Goal: Information Seeking & Learning: Learn about a topic

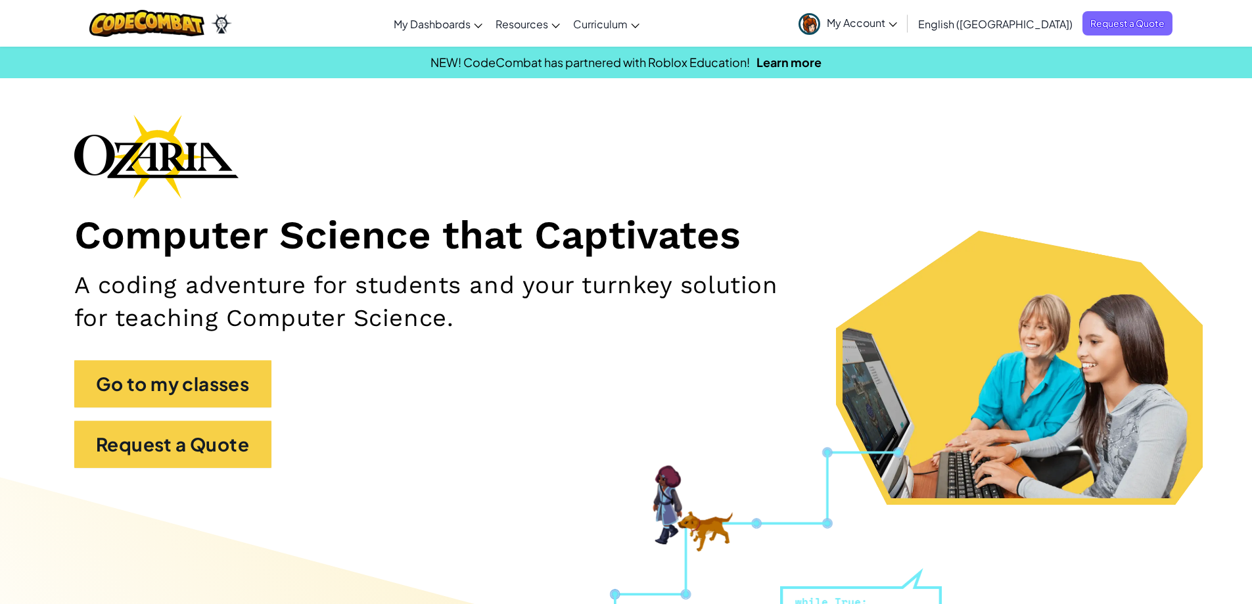
click at [897, 26] on span "My Account" at bounding box center [862, 23] width 70 height 14
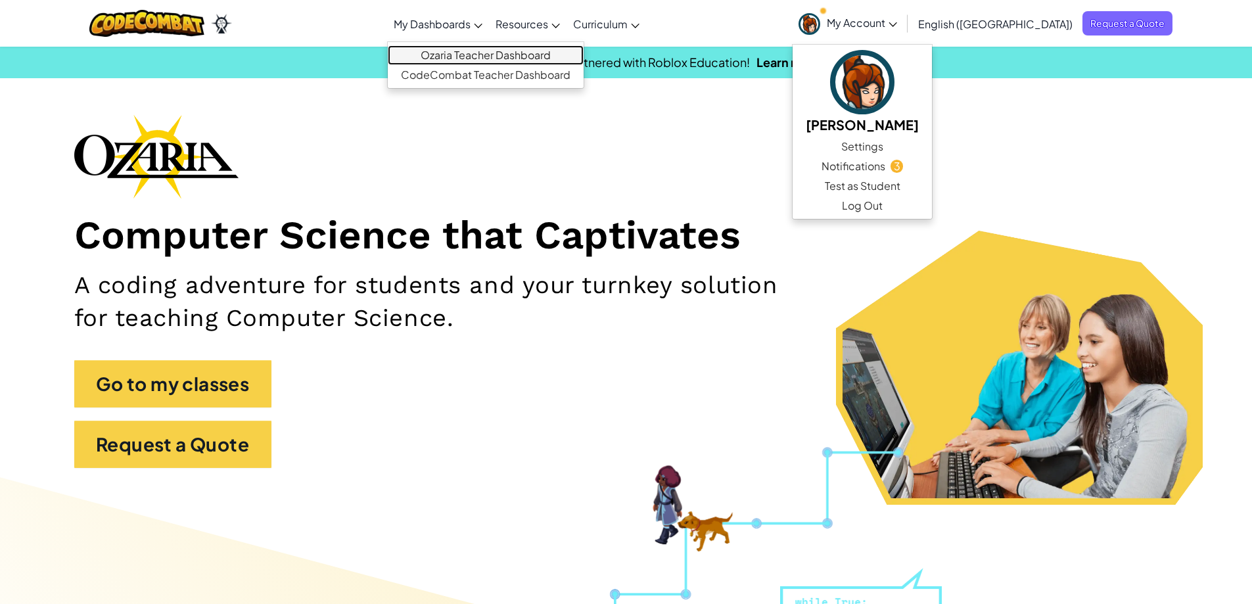
click at [527, 59] on link "Ozaria Teacher Dashboard" at bounding box center [486, 55] width 196 height 20
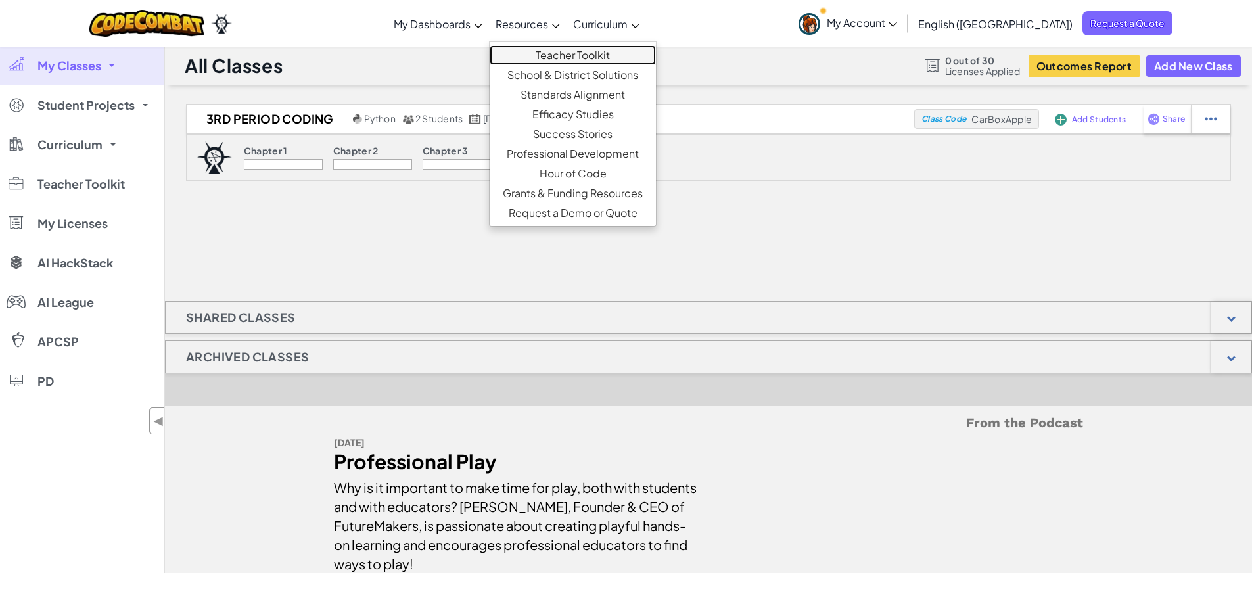
click at [656, 52] on link "Teacher Toolkit" at bounding box center [573, 55] width 166 height 20
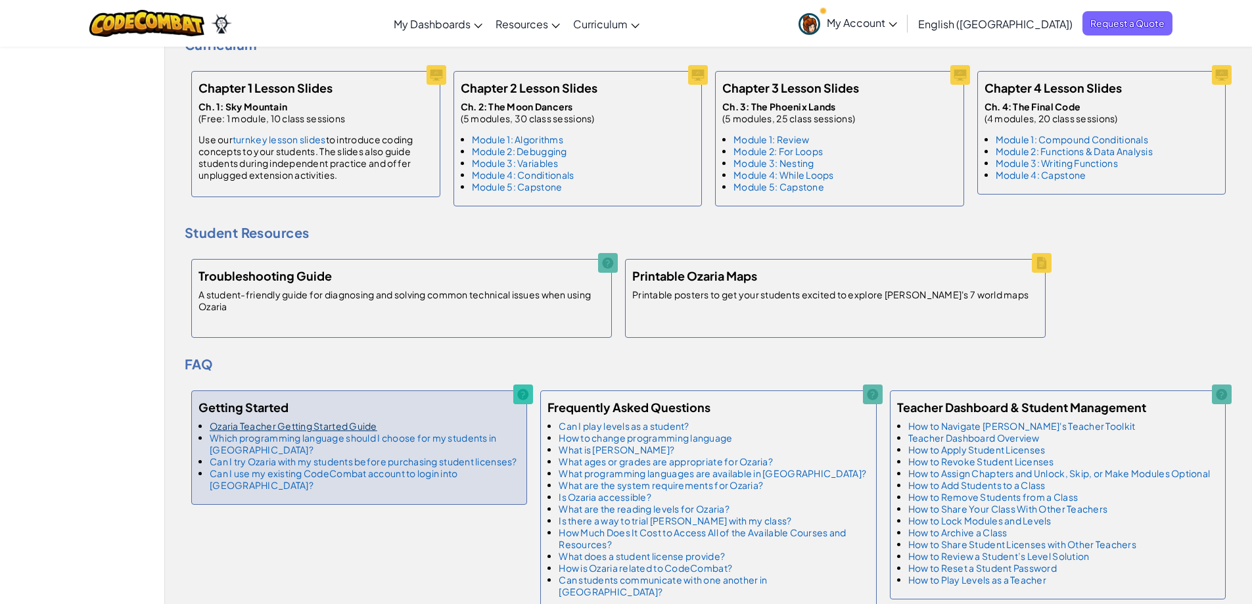
scroll to position [657, 0]
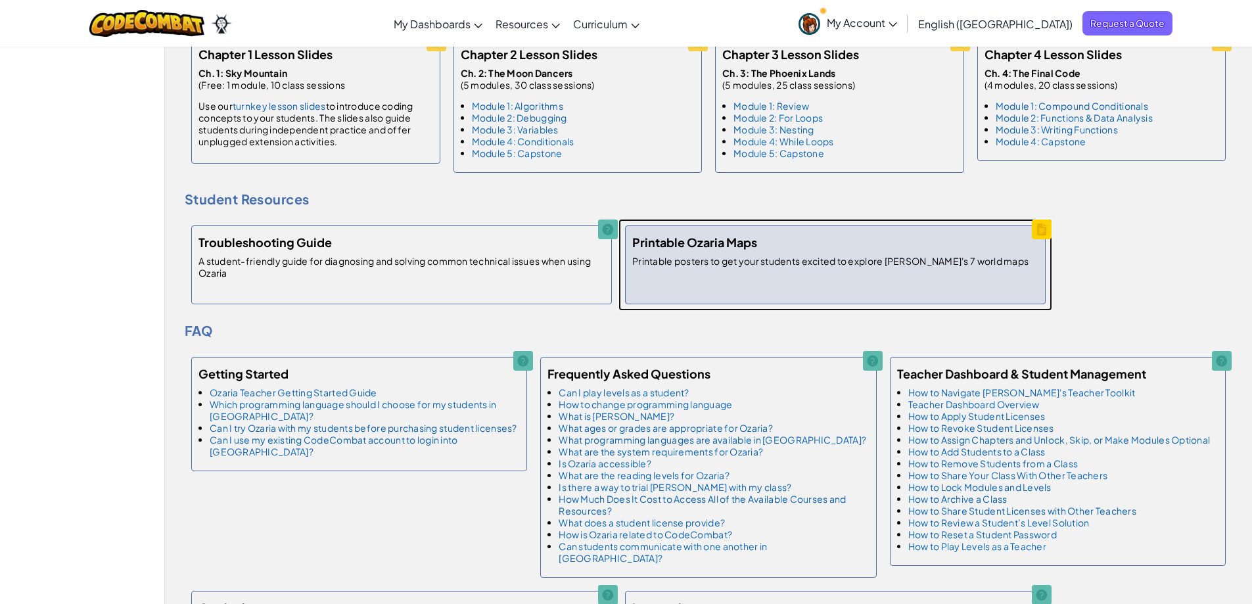
click at [746, 272] on p "Printable posters to get your students excited to explore [PERSON_NAME]'s 7 wor…" at bounding box center [830, 265] width 396 height 21
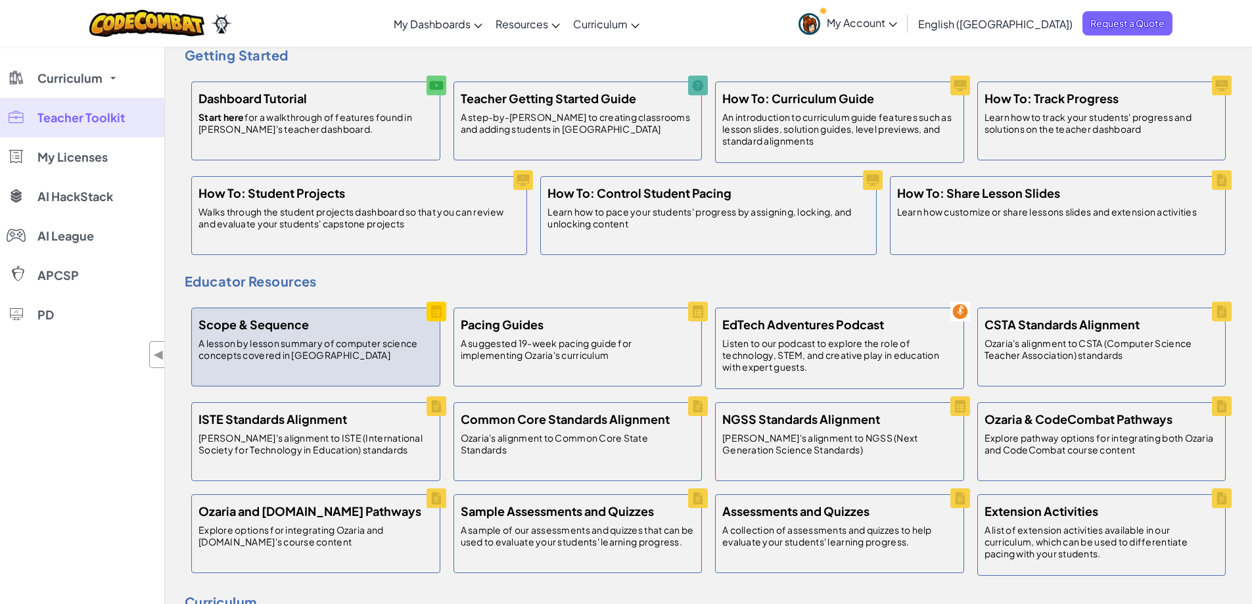
scroll to position [66, 0]
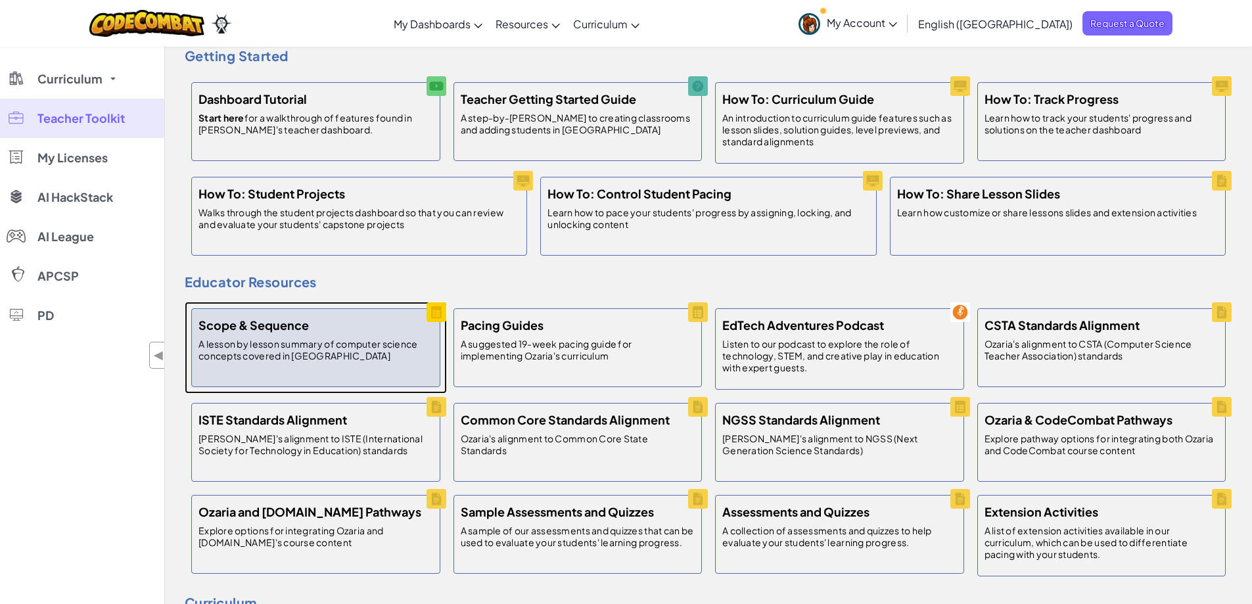
click at [357, 332] on div "Scope & Sequence A lesson by lesson summary of computer science concepts covere…" at bounding box center [315, 347] width 249 height 79
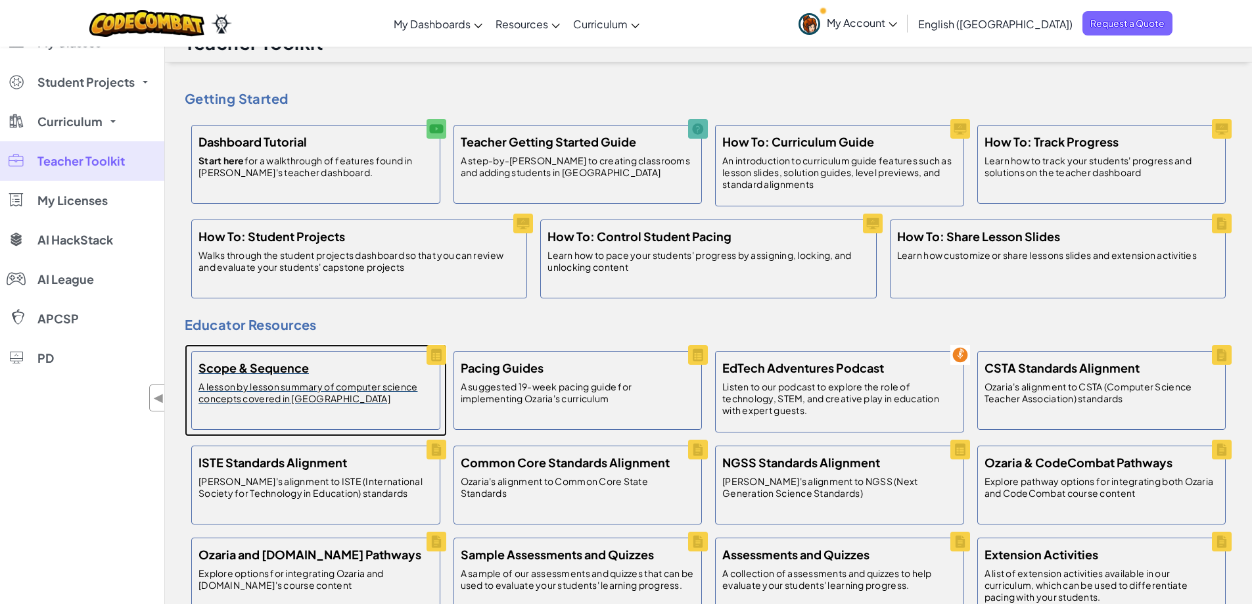
scroll to position [0, 0]
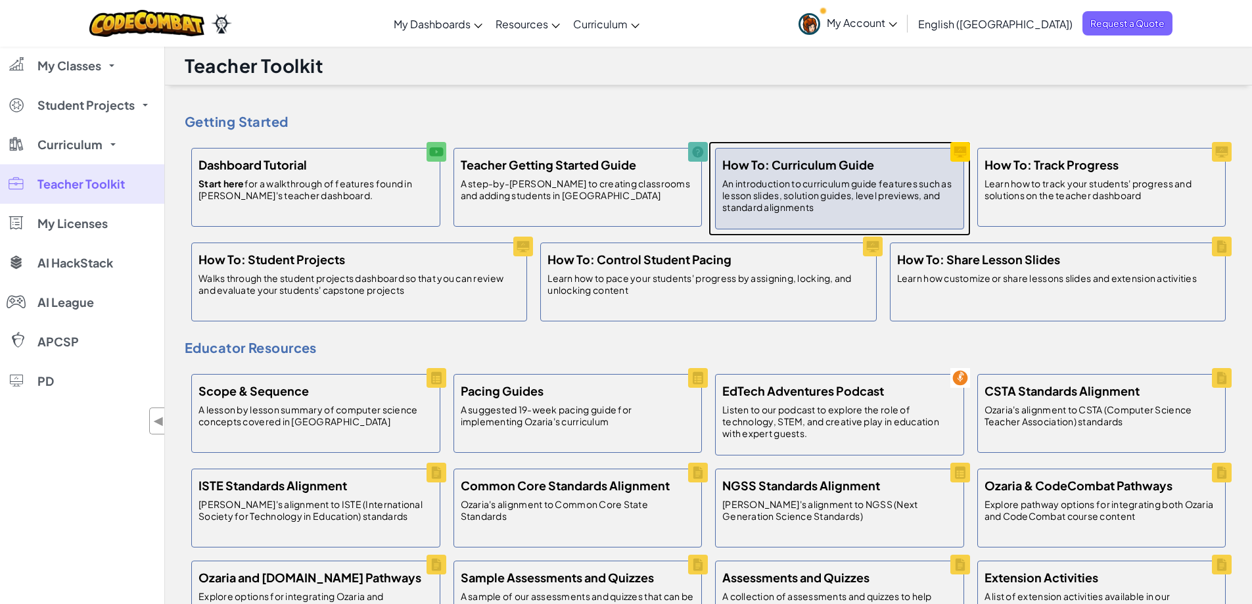
click at [873, 183] on p "An introduction to curriculum guide features such as lesson slides, solution gu…" at bounding box center [839, 194] width 235 height 35
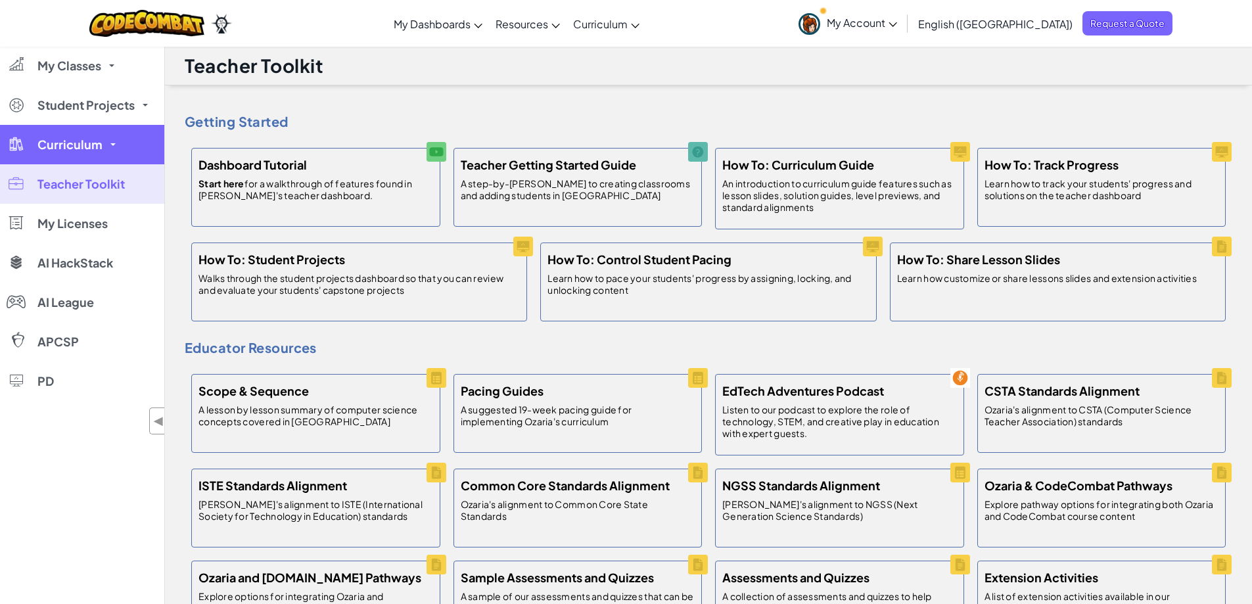
click at [100, 149] on span "Curriculum" at bounding box center [69, 145] width 65 height 12
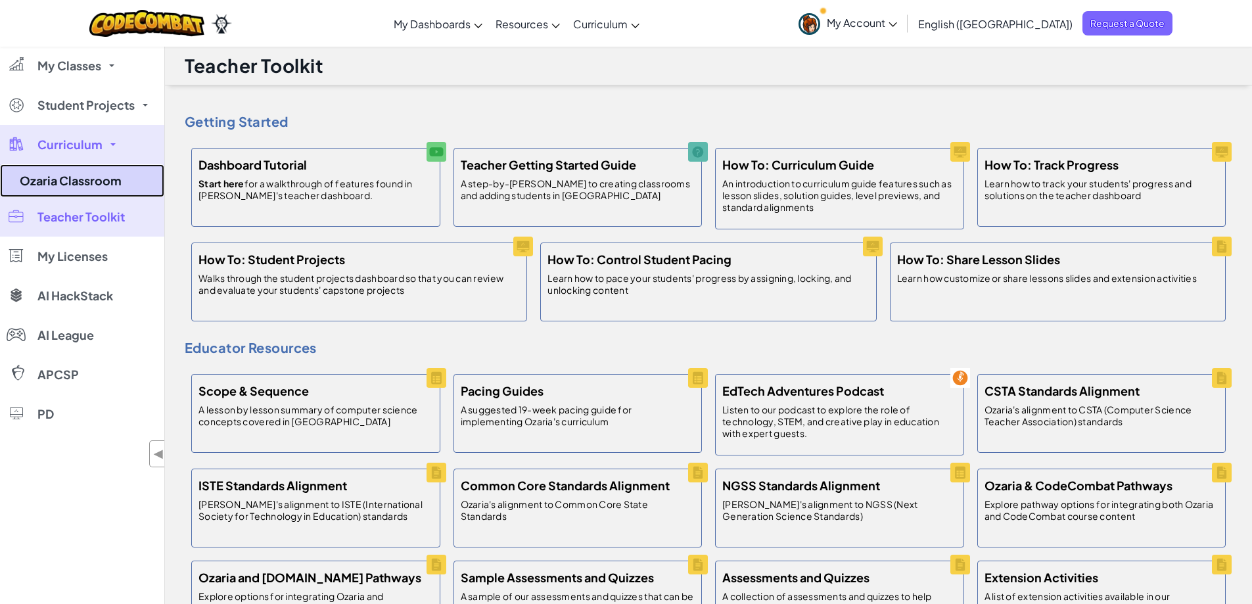
click at [103, 191] on link "Ozaria Classroom" at bounding box center [82, 180] width 164 height 33
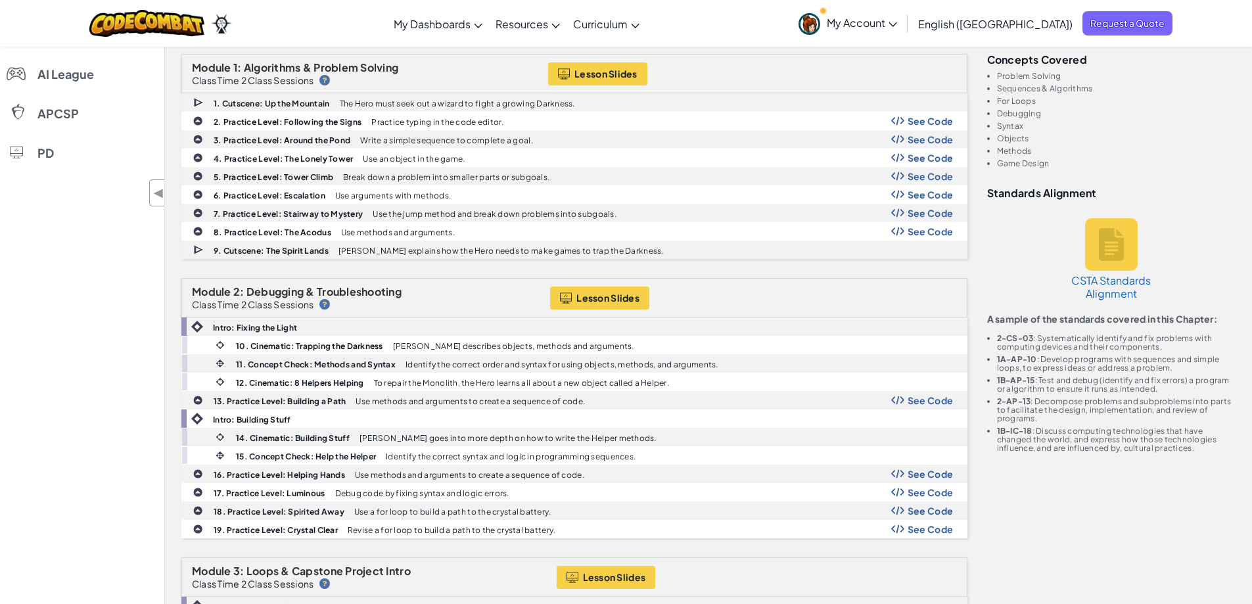
scroll to position [329, 0]
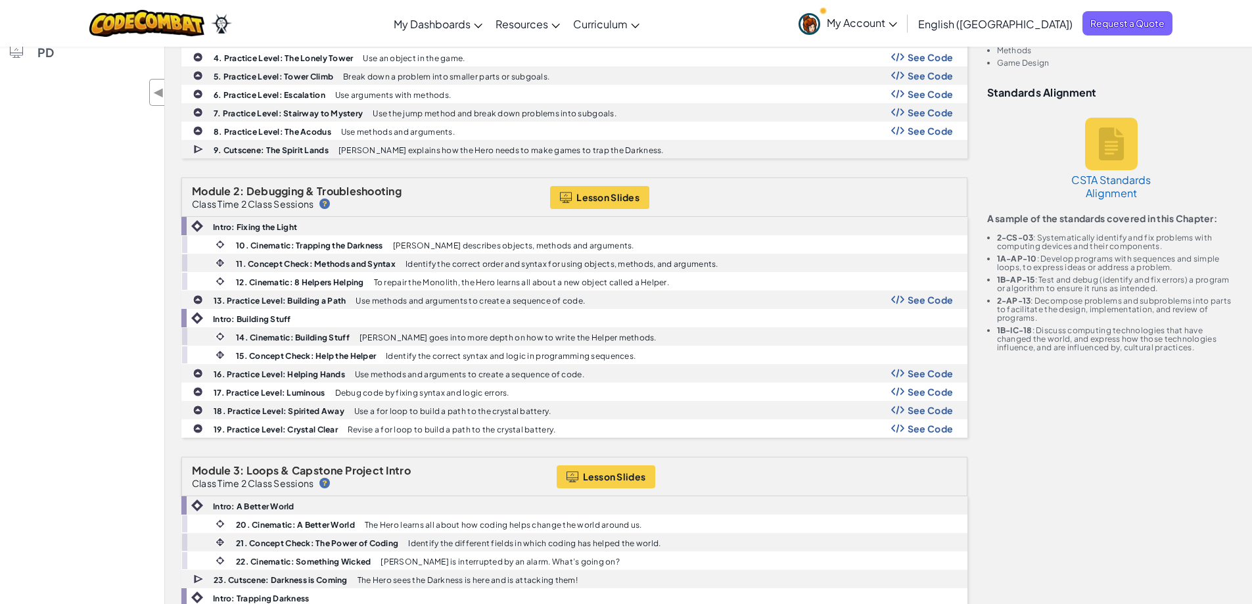
click at [721, 200] on div "Lesson Slides" at bounding box center [753, 197] width 406 height 23
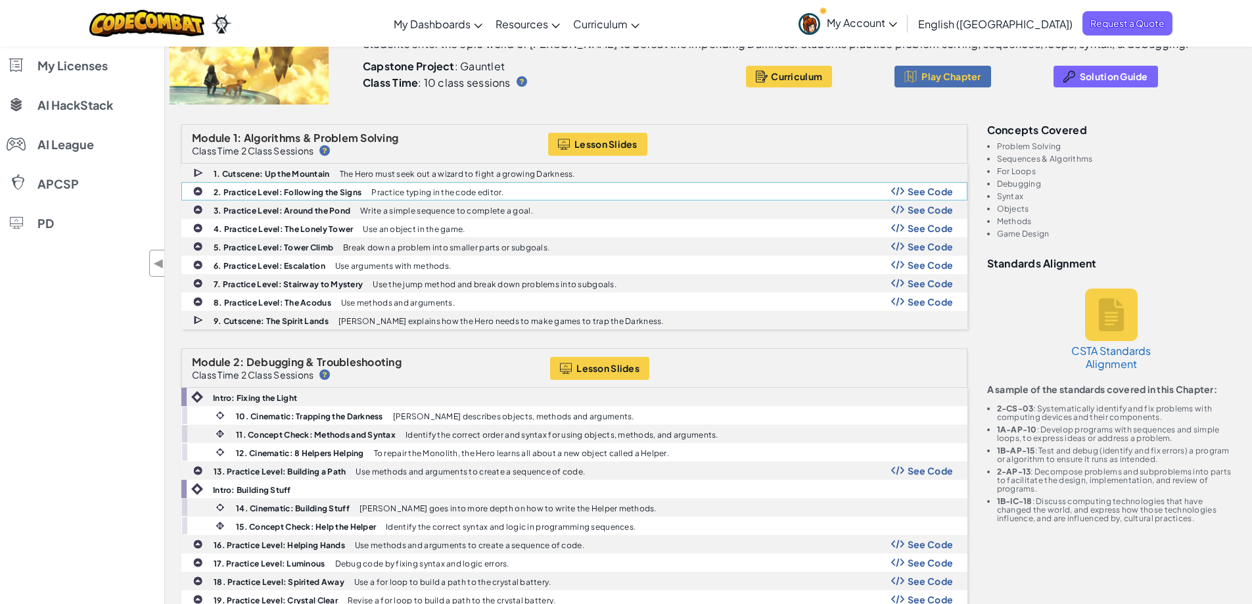
scroll to position [131, 0]
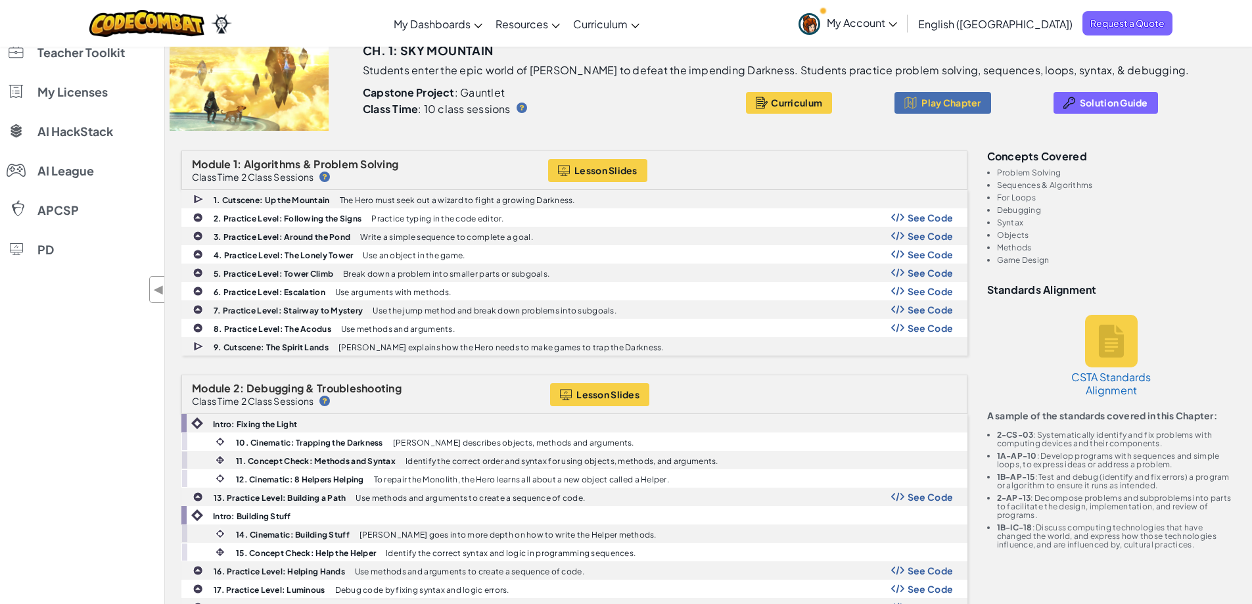
drag, startPoint x: 1061, startPoint y: 258, endPoint x: 993, endPoint y: 173, distance: 109.4
click at [993, 173] on ul "Problem Solving Sequences & Algorithms For Loops Debugging Syntax Objects Metho…" at bounding box center [1111, 216] width 249 height 96
copy ul "Problem Solving Sequences & Algorithms For Loops Debugging Syntax Objects Metho…"
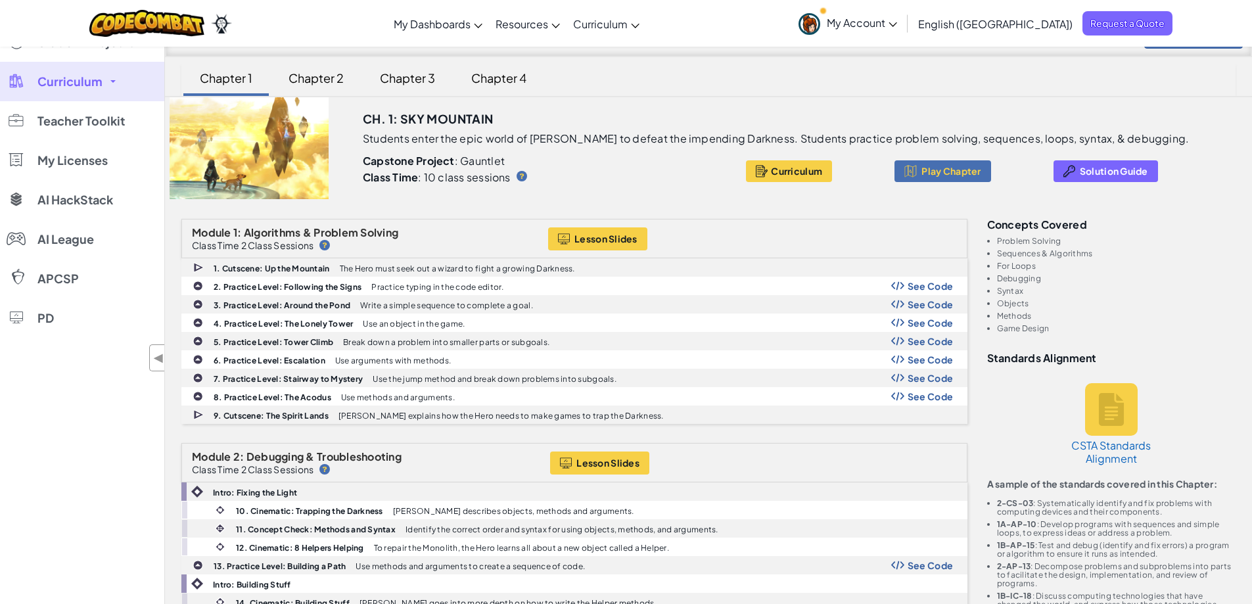
scroll to position [0, 0]
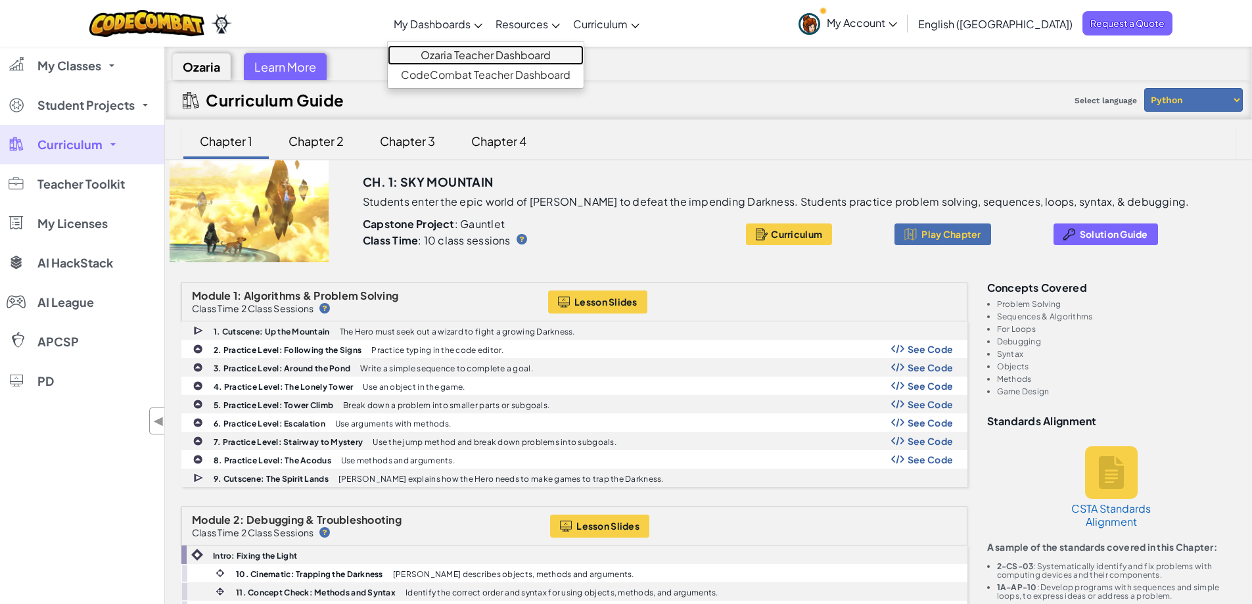
click at [529, 50] on link "Ozaria Teacher Dashboard" at bounding box center [486, 55] width 196 height 20
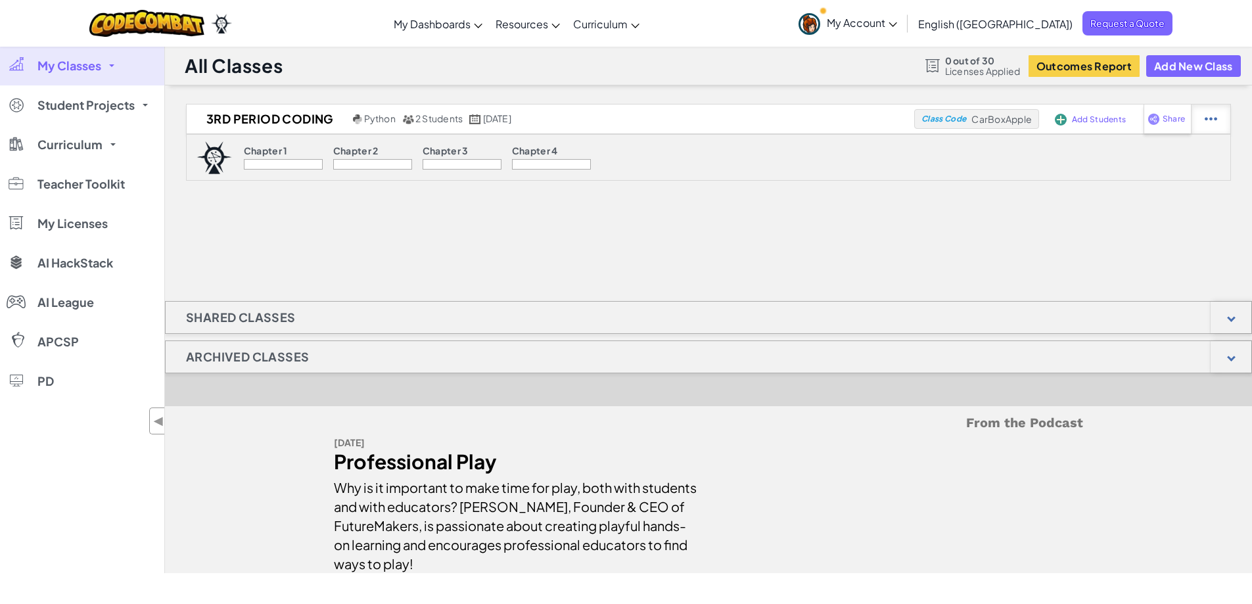
click at [1208, 122] on img at bounding box center [1210, 119] width 12 height 12
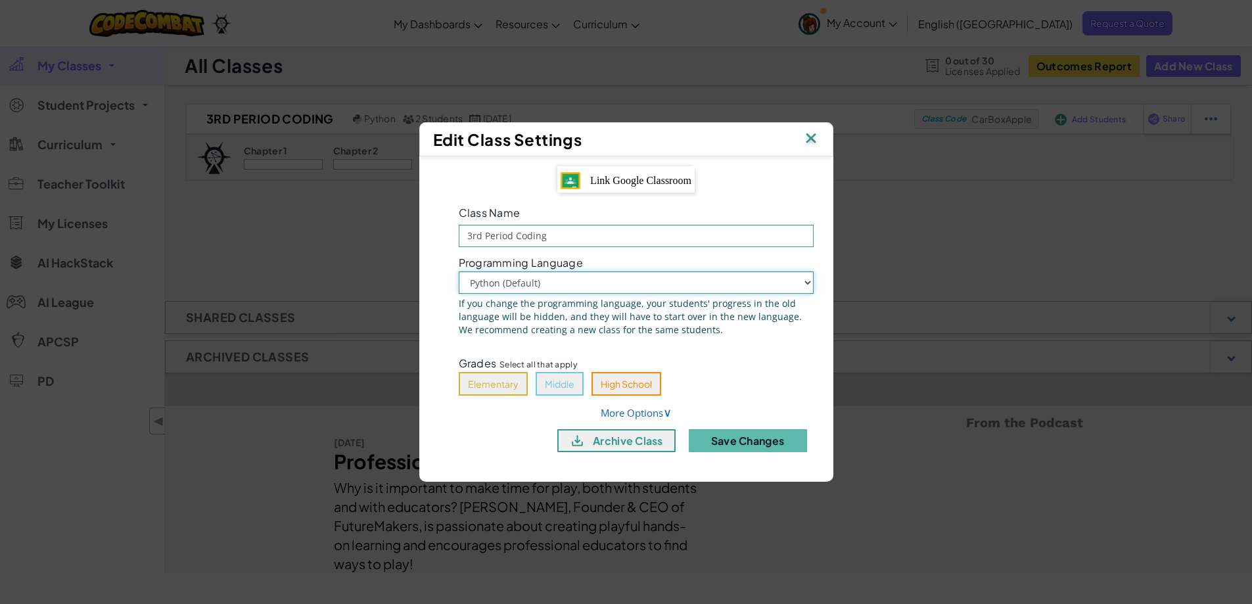
click at [785, 286] on select "Python (Default) JavaScript" at bounding box center [636, 282] width 355 height 22
select select "javascript"
click at [459, 271] on select "Python (Default) JavaScript" at bounding box center [636, 282] width 355 height 22
click at [576, 378] on button "Middle" at bounding box center [560, 384] width 48 height 24
click at [729, 446] on button "Save Changes" at bounding box center [748, 440] width 118 height 23
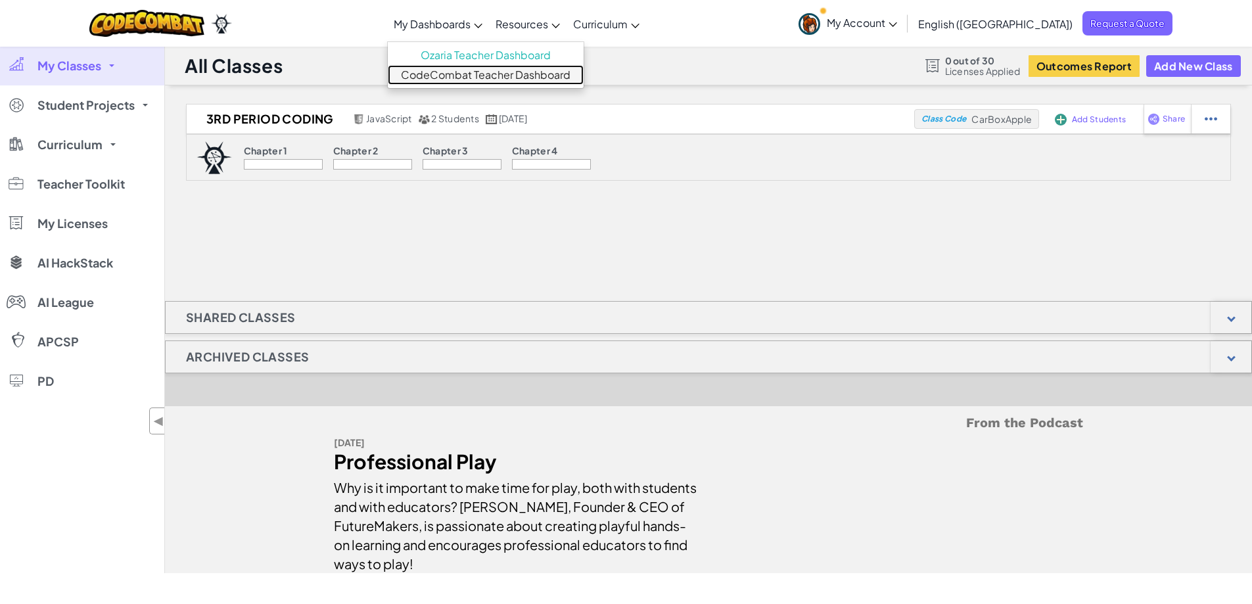
click at [522, 80] on link "CodeCombat Teacher Dashboard" at bounding box center [486, 75] width 196 height 20
click at [1212, 124] on div at bounding box center [1210, 118] width 39 height 29
select select "javascript"
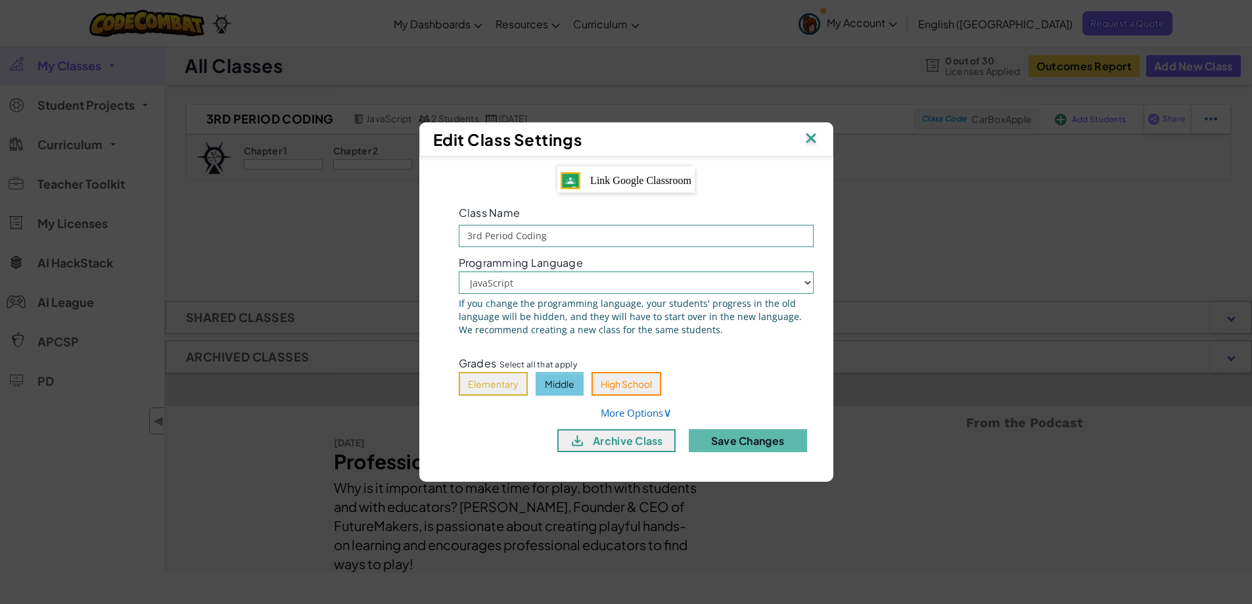
click at [810, 139] on img at bounding box center [810, 139] width 17 height 20
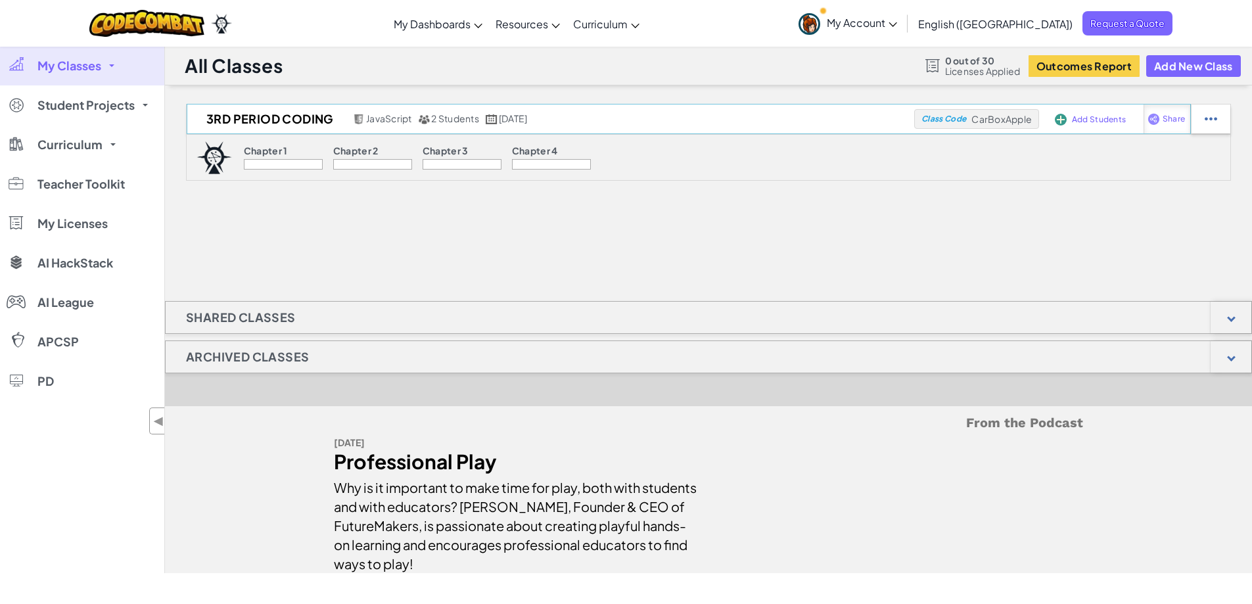
click at [1175, 120] on span "Share" at bounding box center [1173, 119] width 22 height 8
select select "write"
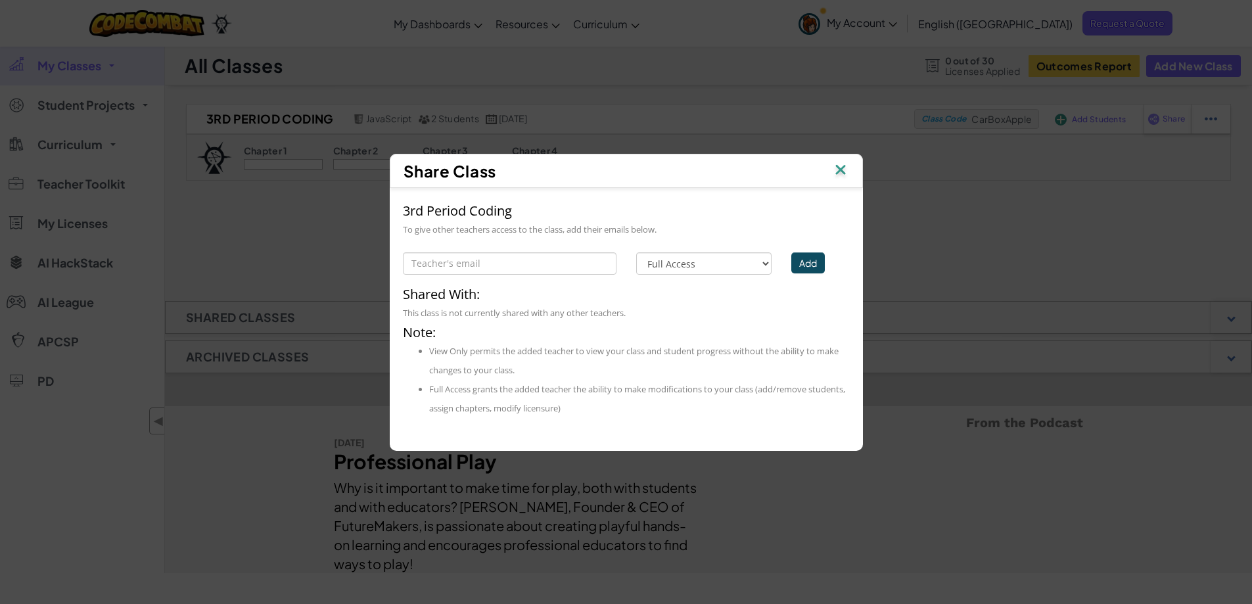
click at [834, 168] on img at bounding box center [840, 171] width 17 height 20
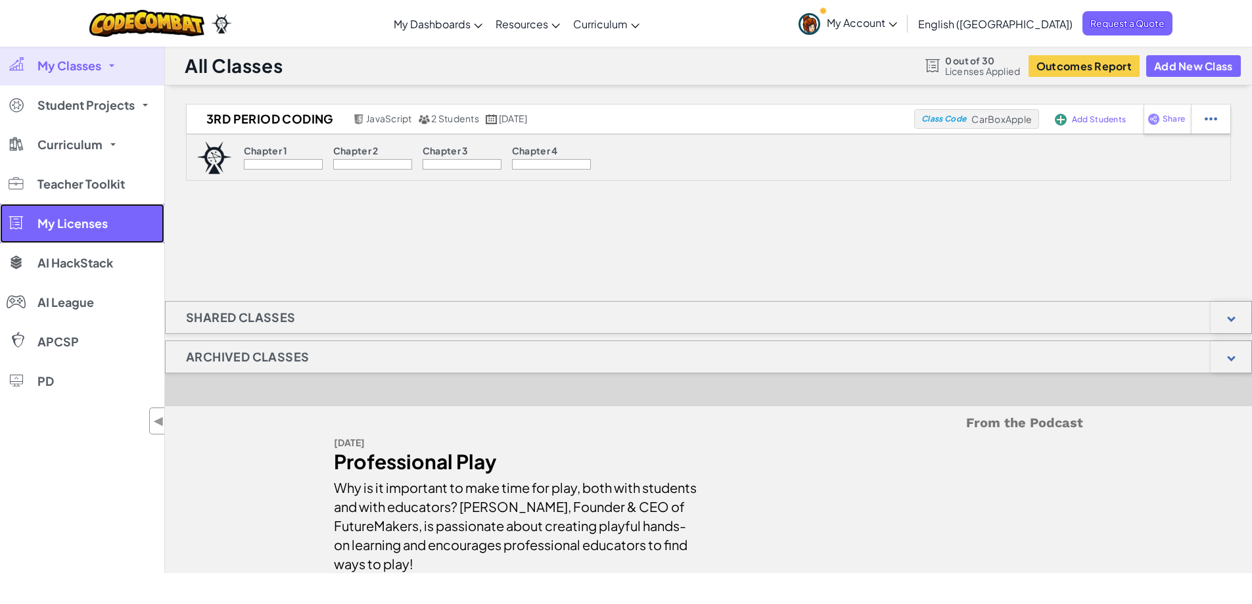
click at [106, 231] on link "My Licenses" at bounding box center [82, 223] width 164 height 39
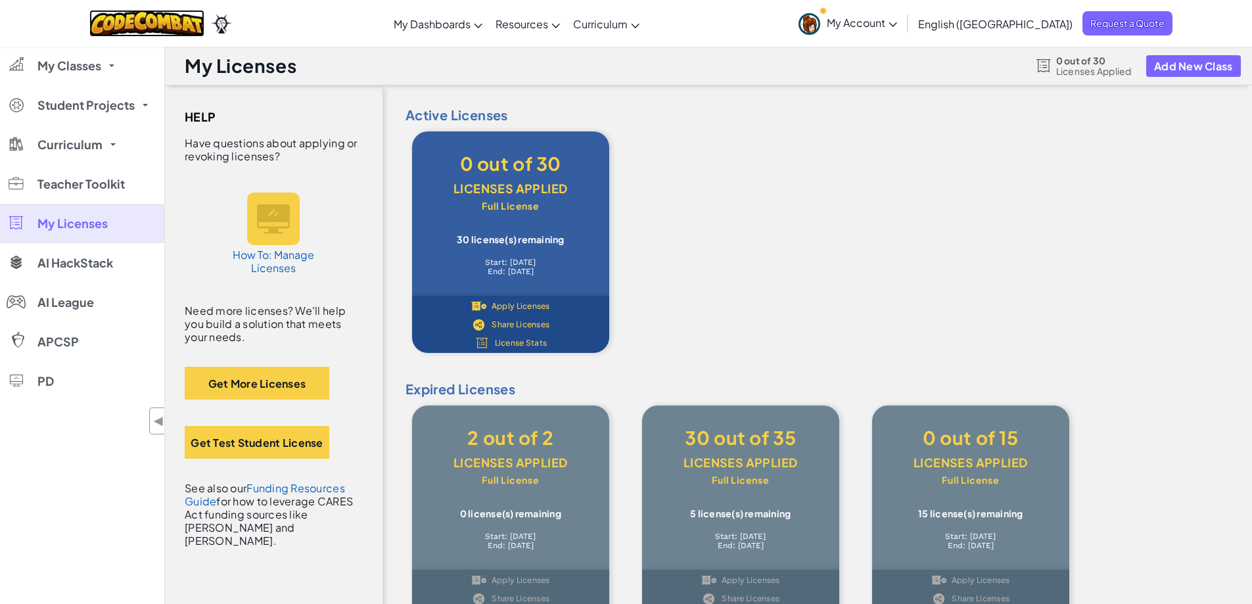
click at [157, 26] on img at bounding box center [146, 23] width 115 height 27
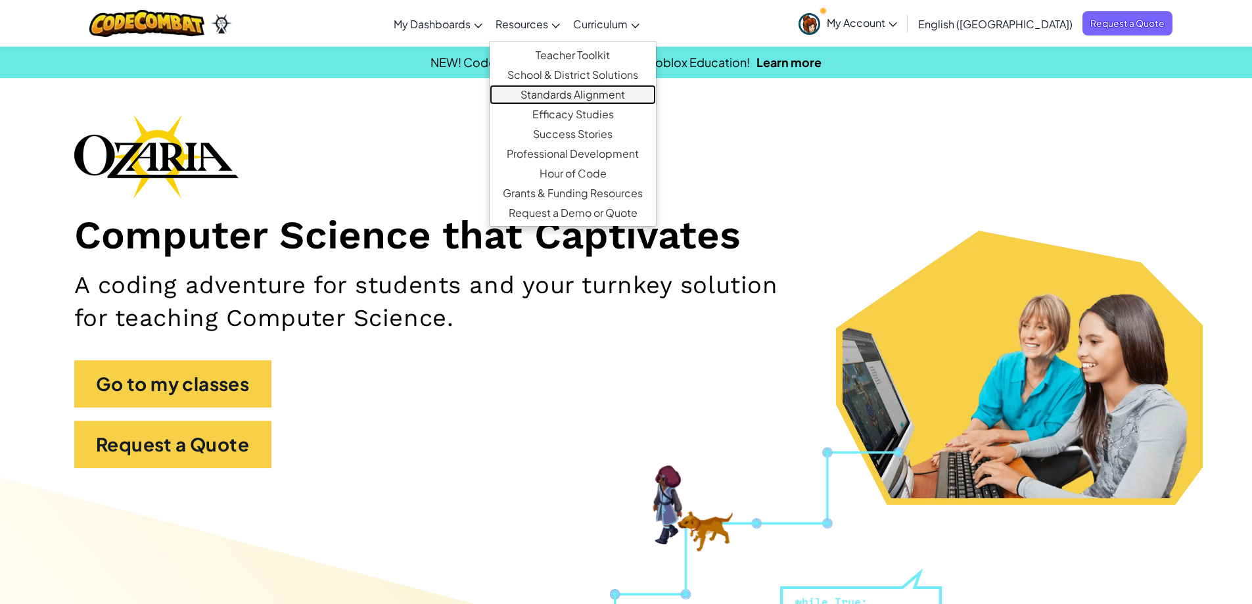
click at [629, 93] on link "Standards Alignment" at bounding box center [573, 95] width 166 height 20
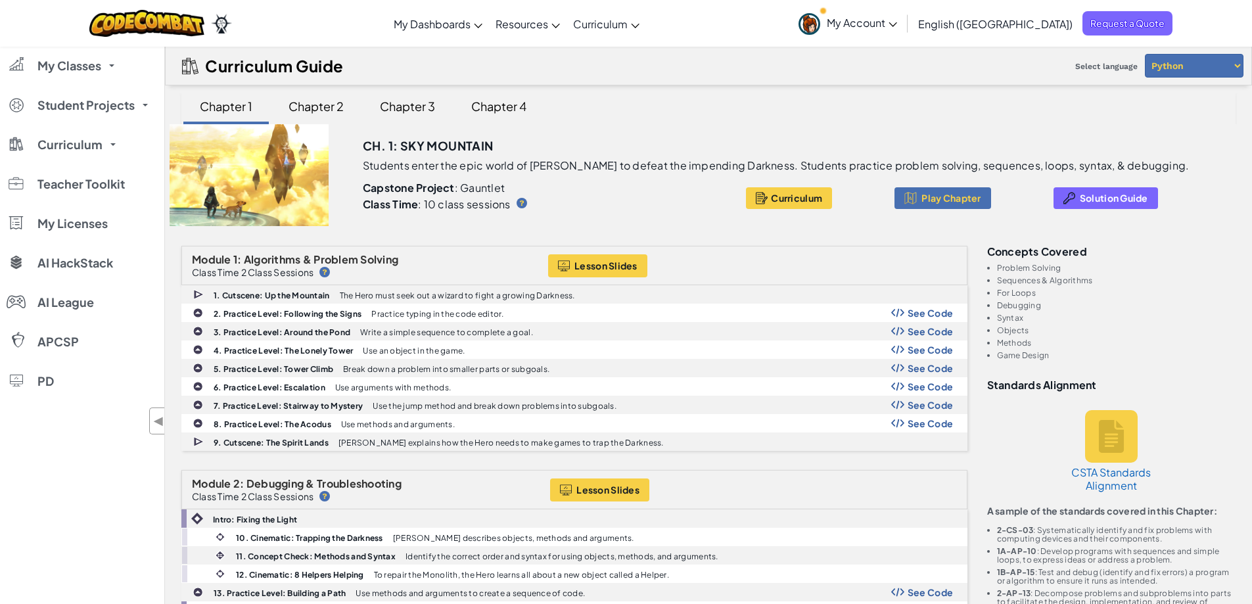
drag, startPoint x: 365, startPoint y: 163, endPoint x: 1134, endPoint y: 167, distance: 769.5
click at [1134, 167] on div "Ch. 1: Sky Mountain Students enter the epic world of Ozaria to defeat the impen…" at bounding box center [795, 175] width 885 height 102
copy p "Students enter the epic world of [PERSON_NAME] to defeat the impending Darkness…"
click at [1178, 67] on select "Python JavaScript" at bounding box center [1194, 66] width 99 height 24
select select "javascript"
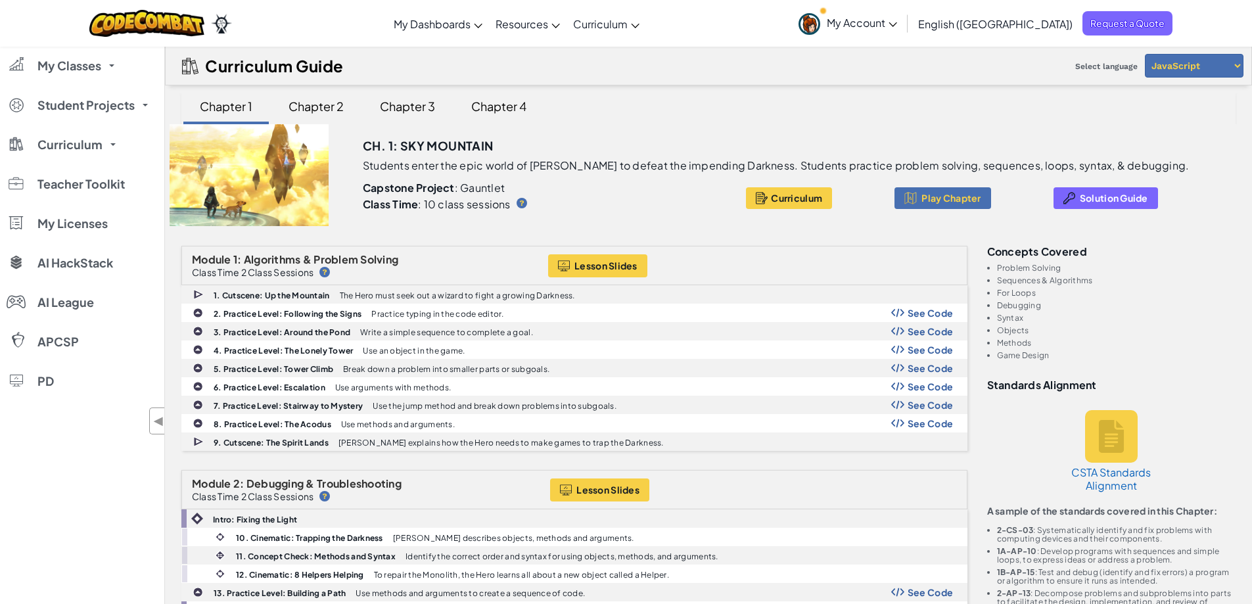
click at [1145, 54] on select "Python JavaScript" at bounding box center [1194, 66] width 99 height 24
click at [766, 73] on div "Curriculum Guide Select language Python JavaScript" at bounding box center [708, 65] width 1087 height 39
click at [1080, 199] on span "Solution Guide" at bounding box center [1114, 198] width 68 height 11
